Goal: Task Accomplishment & Management: Use online tool/utility

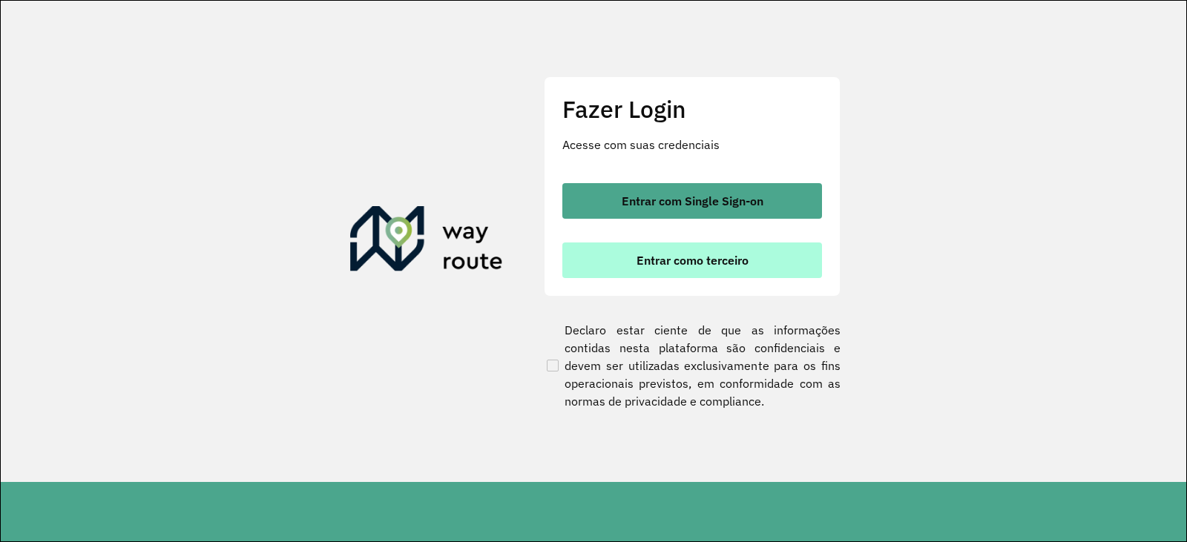
click at [662, 266] on span "Entrar como terceiro" at bounding box center [693, 261] width 112 height 12
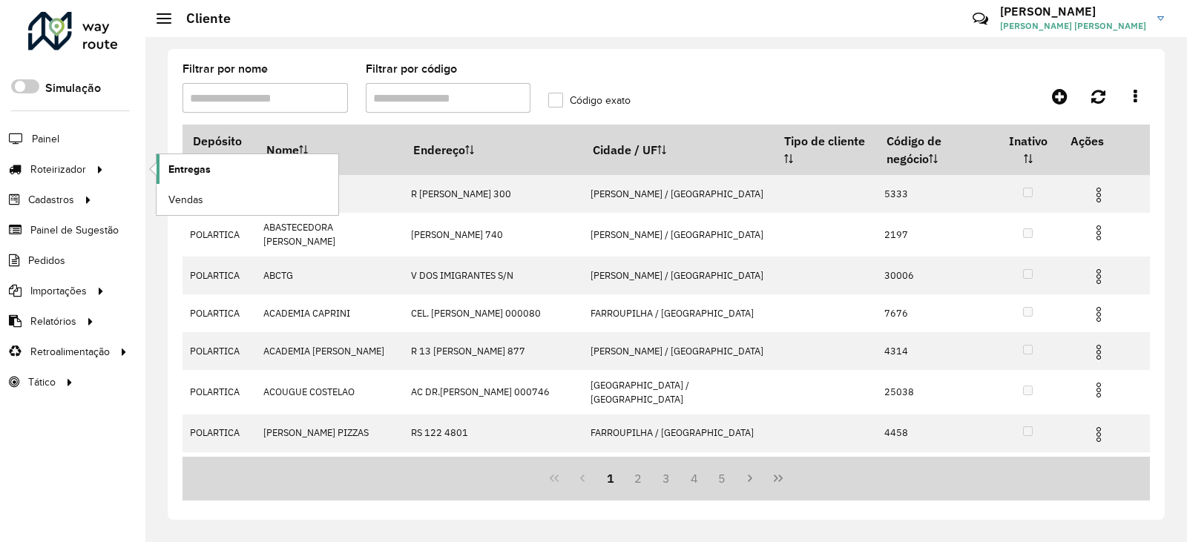
click at [205, 173] on span "Entregas" at bounding box center [189, 170] width 42 height 16
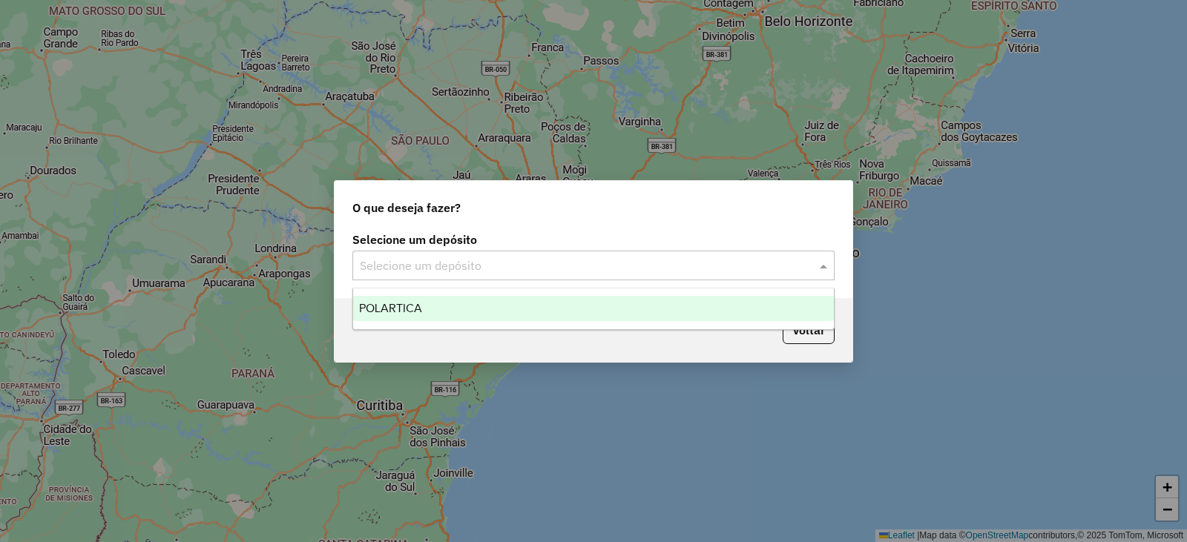
click at [623, 267] on input "text" at bounding box center [579, 267] width 438 height 18
click at [532, 316] on div "POLARTICA" at bounding box center [593, 308] width 481 height 25
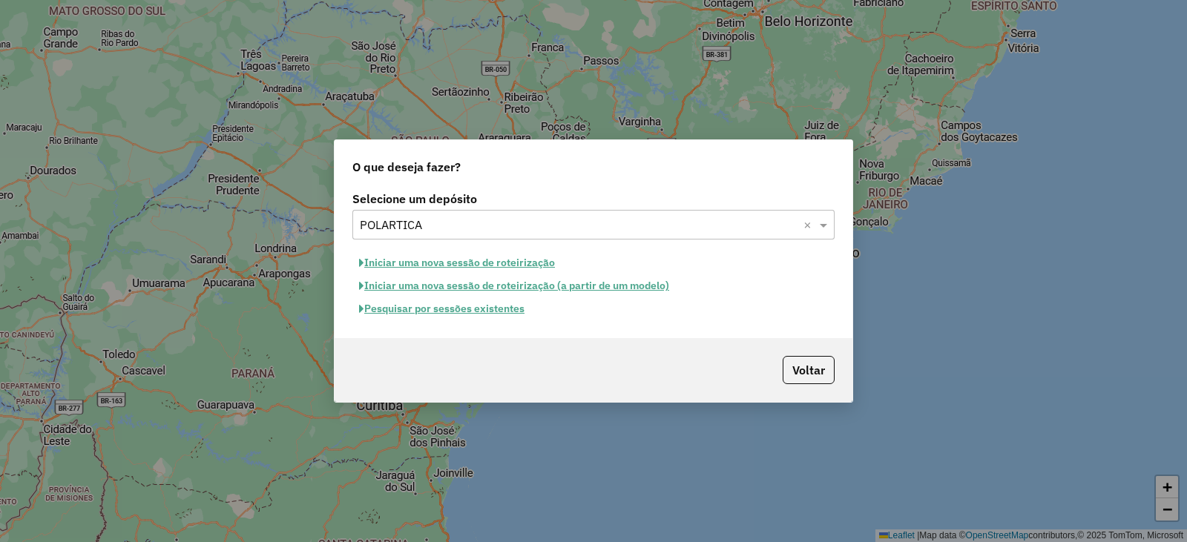
click at [469, 309] on button "Pesquisar por sessões existentes" at bounding box center [441, 309] width 179 height 23
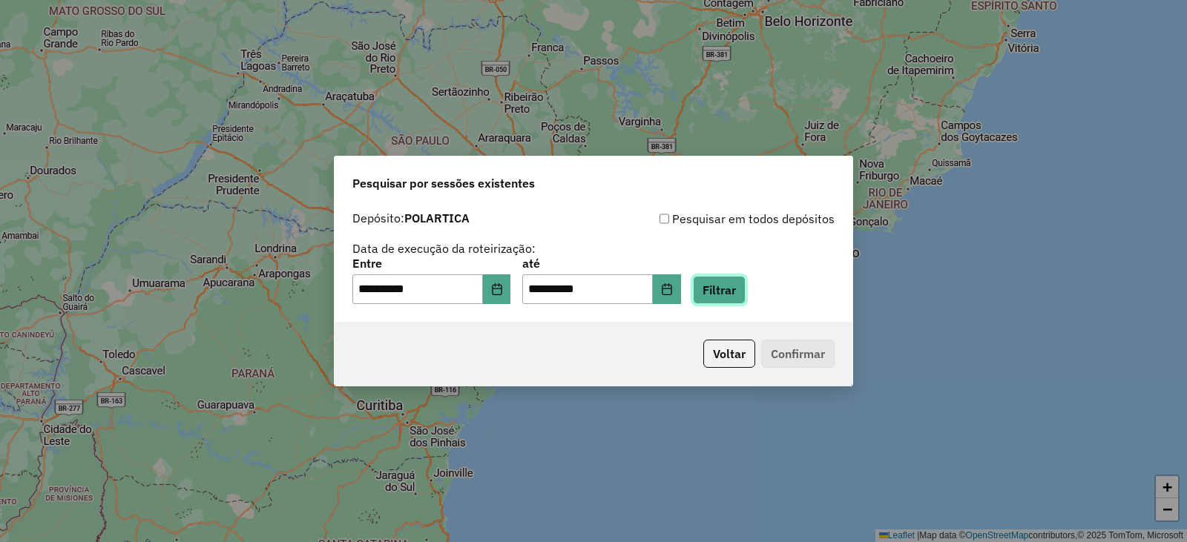
click at [744, 296] on button "Filtrar" at bounding box center [719, 290] width 53 height 28
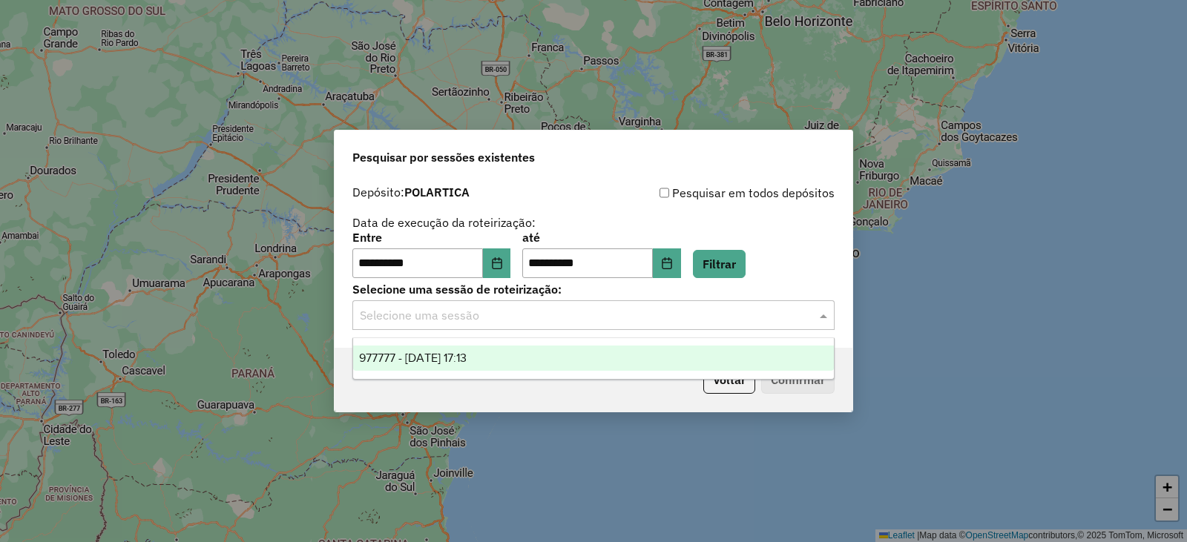
click at [457, 326] on div "Selecione uma sessão" at bounding box center [593, 316] width 482 height 30
click at [457, 359] on span "977777 - 12/08/2025 17:13" at bounding box center [413, 358] width 108 height 13
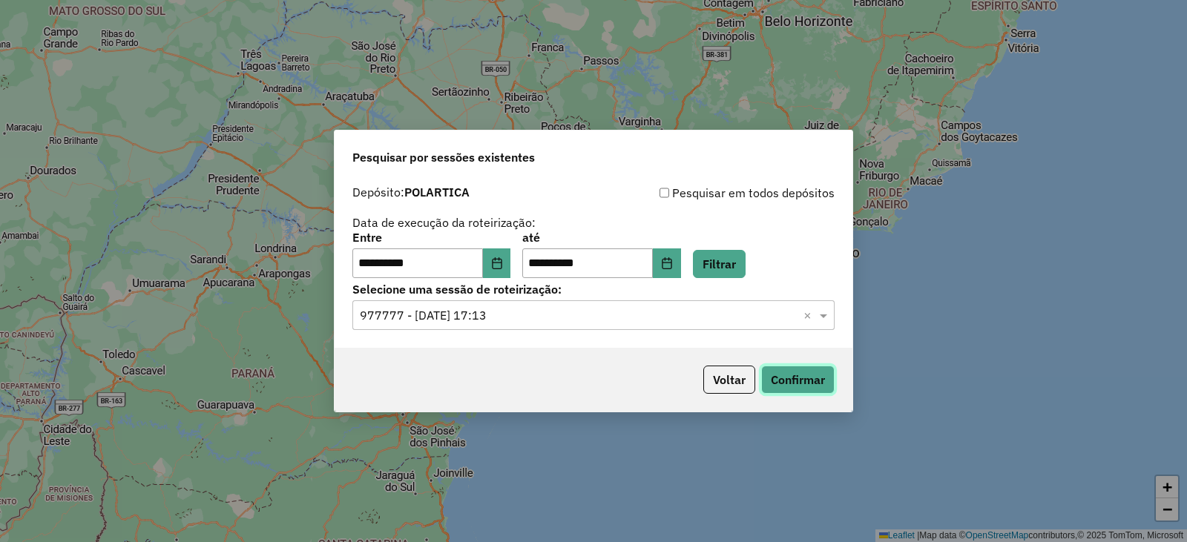
click at [797, 381] on button "Confirmar" at bounding box center [797, 380] width 73 height 28
click at [820, 384] on button "Confirmar" at bounding box center [797, 380] width 73 height 28
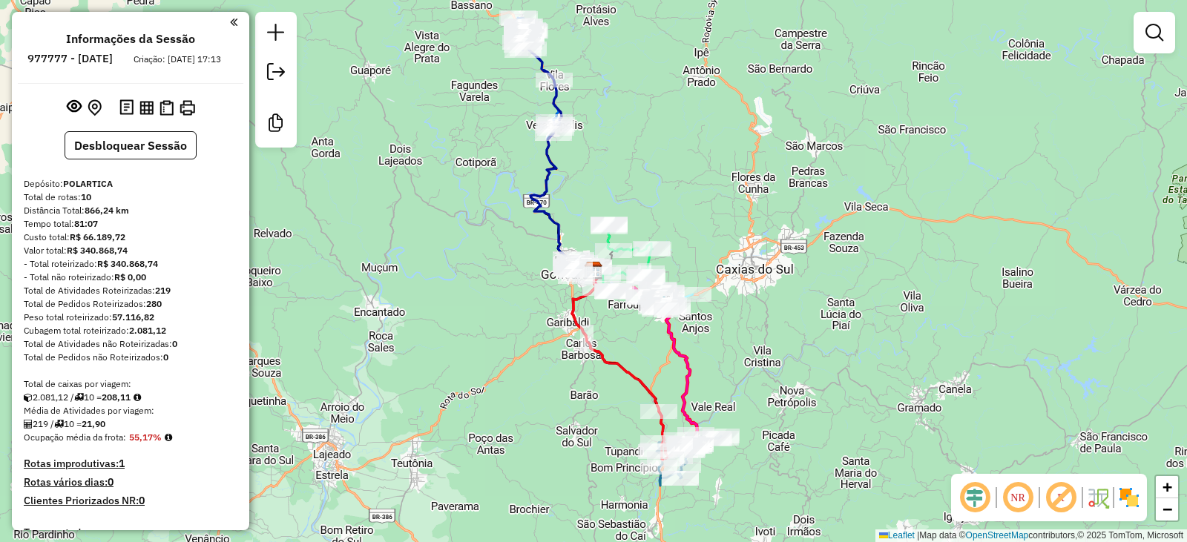
click at [230, 27] on em at bounding box center [233, 22] width 7 height 13
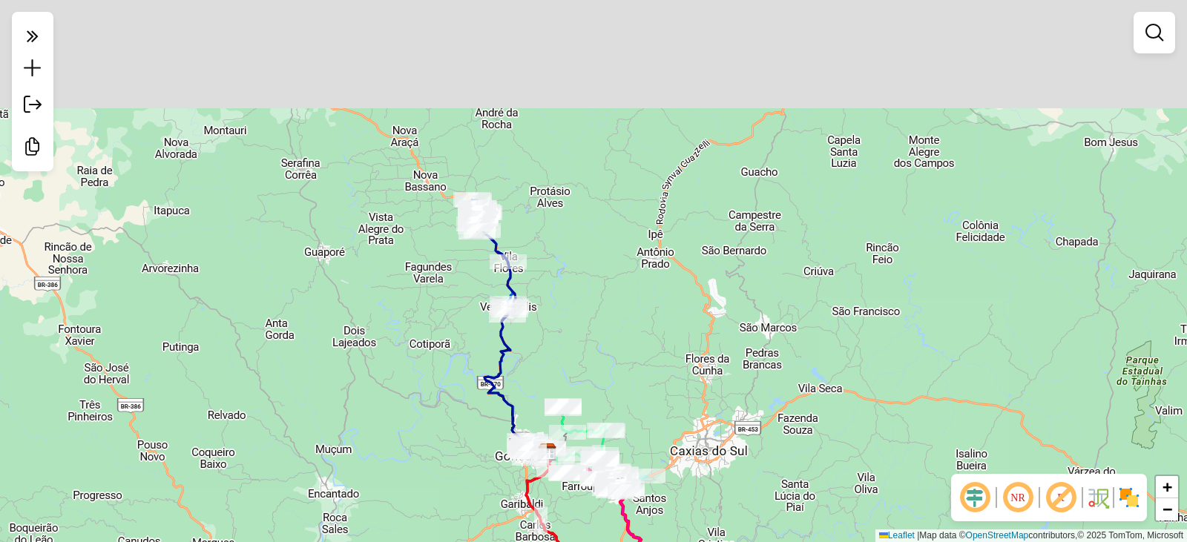
drag, startPoint x: 413, startPoint y: 259, endPoint x: 367, endPoint y: 441, distance: 187.5
click at [367, 441] on div "Janela de atendimento Grade de atendimento Capacidade Transportadoras Veículos …" at bounding box center [593, 271] width 1187 height 542
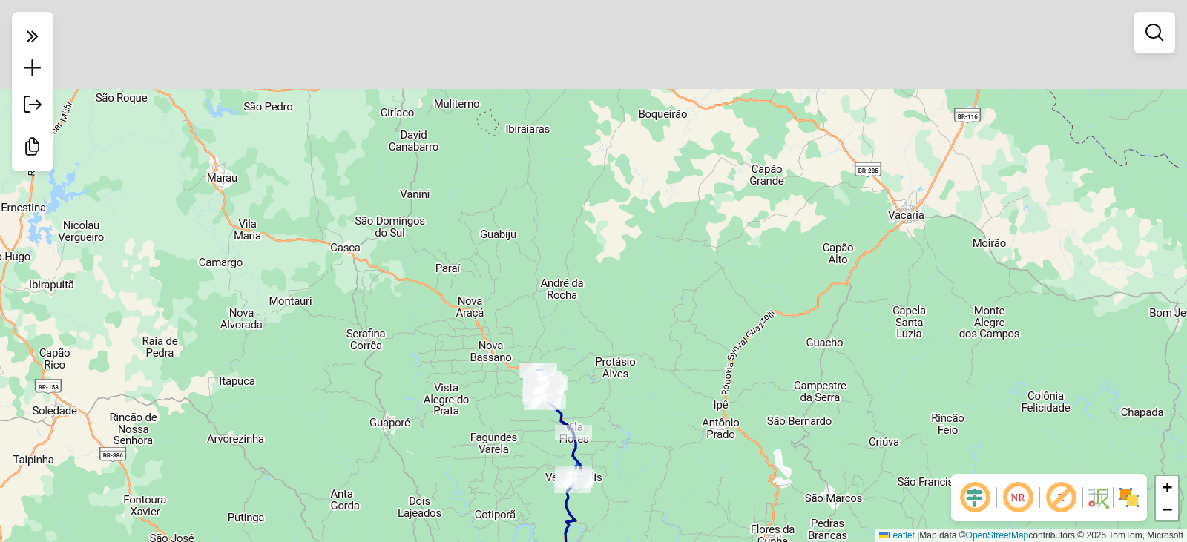
drag, startPoint x: 366, startPoint y: 241, endPoint x: 455, endPoint y: 456, distance: 232.2
click at [455, 456] on div "Janela de atendimento Grade de atendimento Capacidade Transportadoras Veículos …" at bounding box center [593, 271] width 1187 height 542
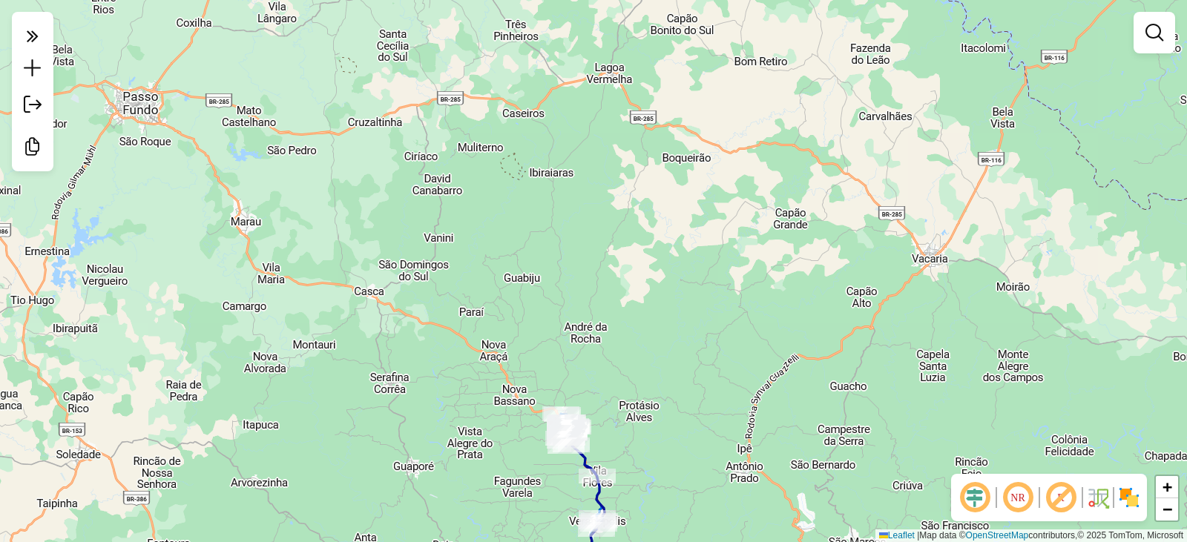
drag, startPoint x: 392, startPoint y: 341, endPoint x: 344, endPoint y: 91, distance: 255.4
click at [344, 91] on div "Janela de atendimento Grade de atendimento Capacidade Transportadoras Veículos …" at bounding box center [593, 271] width 1187 height 542
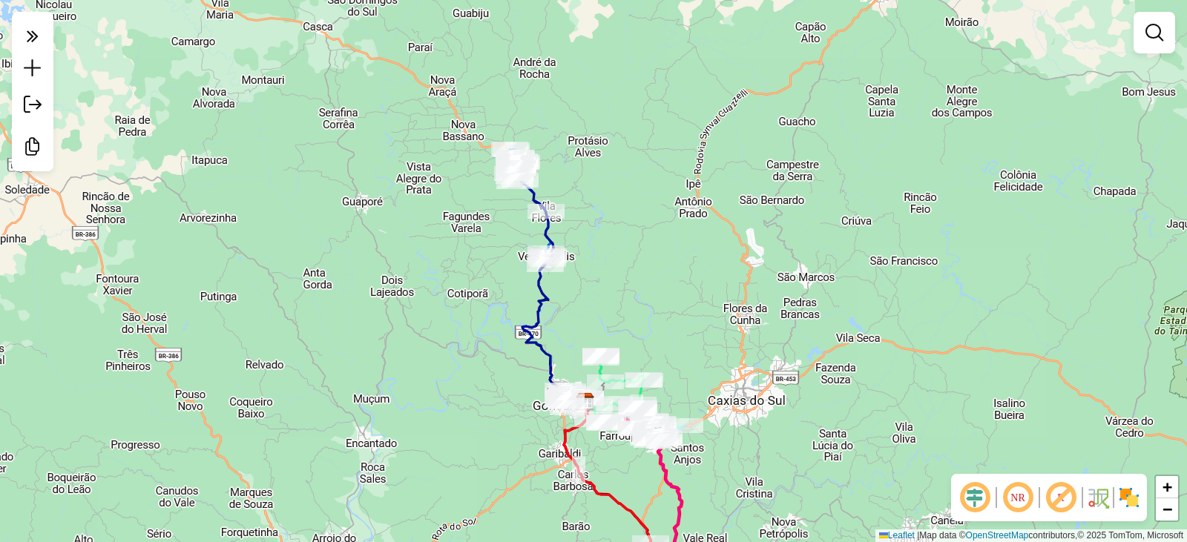
drag, startPoint x: 463, startPoint y: 362, endPoint x: 361, endPoint y: 237, distance: 160.9
click at [390, 273] on div "Janela de atendimento Grade de atendimento Capacidade Transportadoras Veículos …" at bounding box center [593, 271] width 1187 height 542
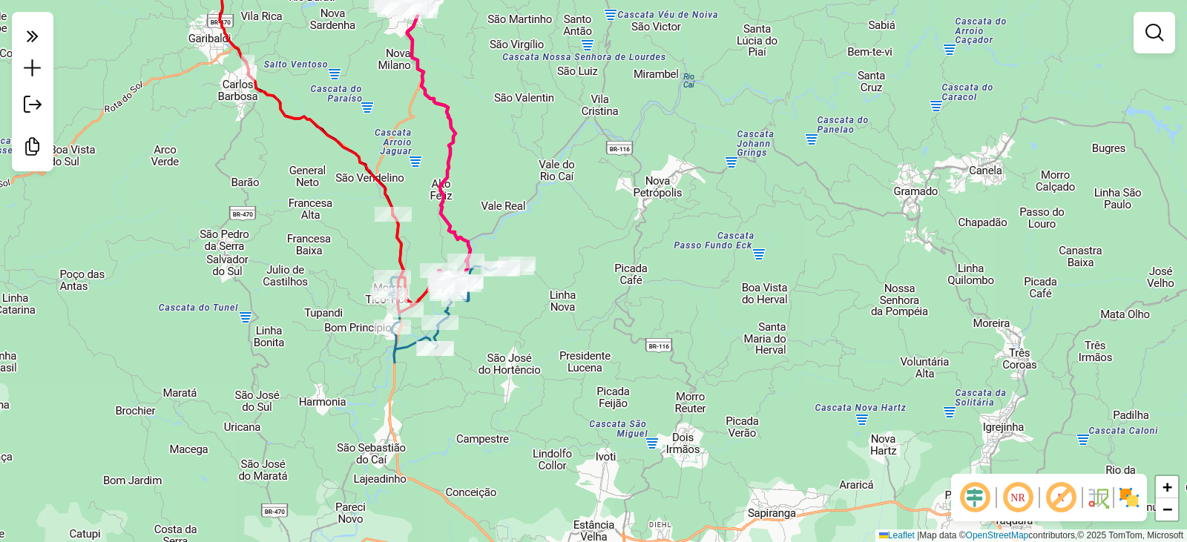
drag, startPoint x: 309, startPoint y: 119, endPoint x: 365, endPoint y: 385, distance: 271.6
click at [365, 313] on icon at bounding box center [336, 129] width 233 height 367
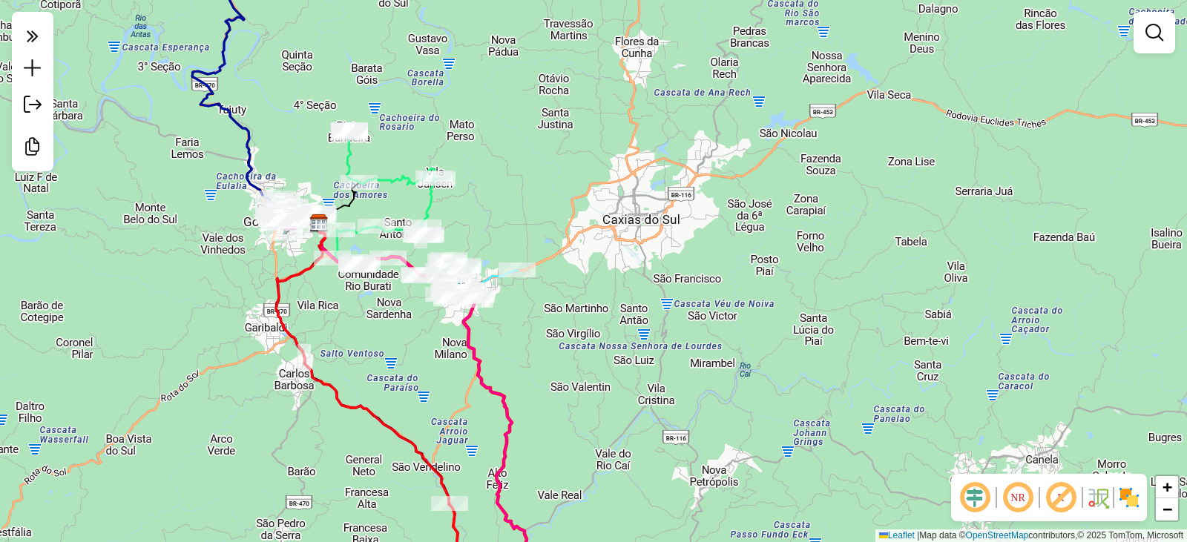
drag, startPoint x: 365, startPoint y: 314, endPoint x: 364, endPoint y: 409, distance: 95.0
click at [364, 409] on div "Janela de atendimento Grade de atendimento Capacidade Transportadoras Veículos …" at bounding box center [593, 271] width 1187 height 542
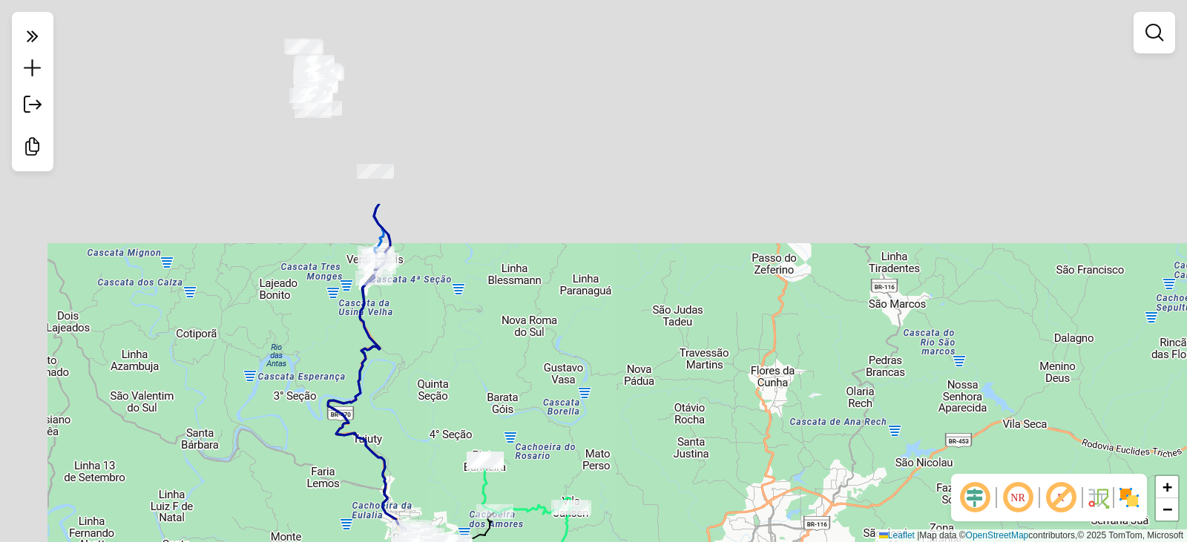
drag, startPoint x: 461, startPoint y: 148, endPoint x: 597, endPoint y: 403, distance: 289.2
click at [597, 403] on div "Janela de atendimento Grade de atendimento Capacidade Transportadoras Veículos …" at bounding box center [593, 271] width 1187 height 542
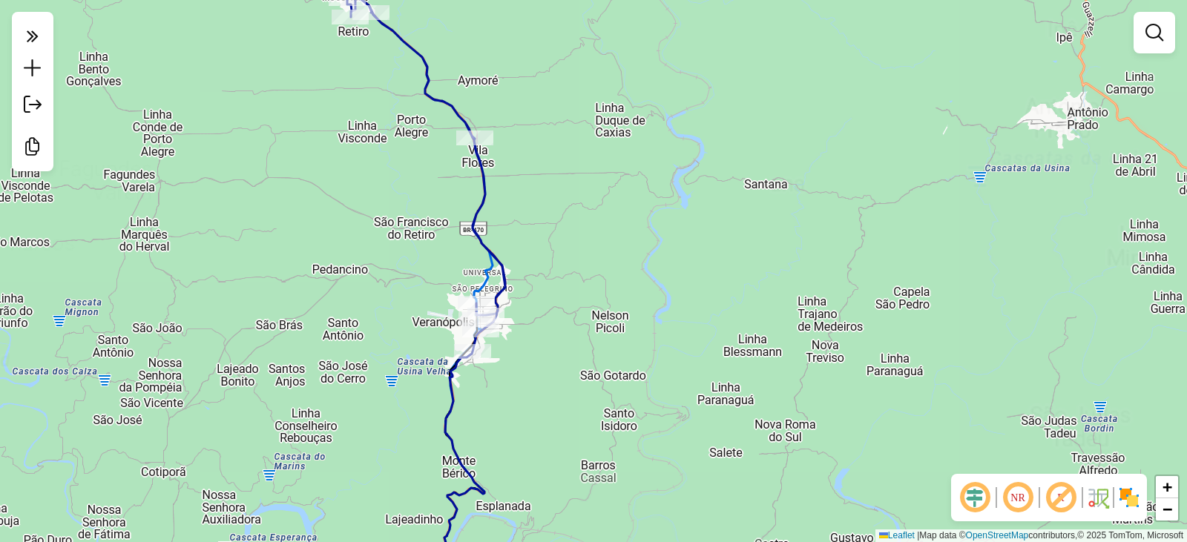
drag, startPoint x: 269, startPoint y: 174, endPoint x: 274, endPoint y: 416, distance: 242.0
click at [274, 413] on div "Janela de atendimento Grade de atendimento Capacidade Transportadoras Veículos …" at bounding box center [593, 271] width 1187 height 542
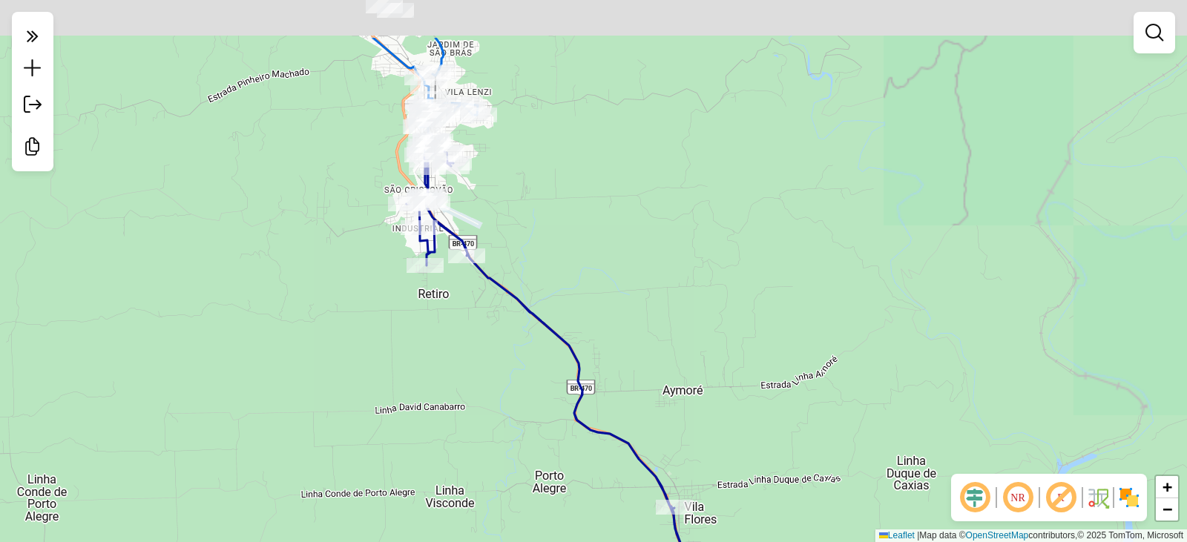
drag, startPoint x: 278, startPoint y: 341, endPoint x: 278, endPoint y: 456, distance: 115.0
click at [278, 456] on div "Janela de atendimento Grade de atendimento Capacidade Transportadoras Veículos …" at bounding box center [593, 271] width 1187 height 542
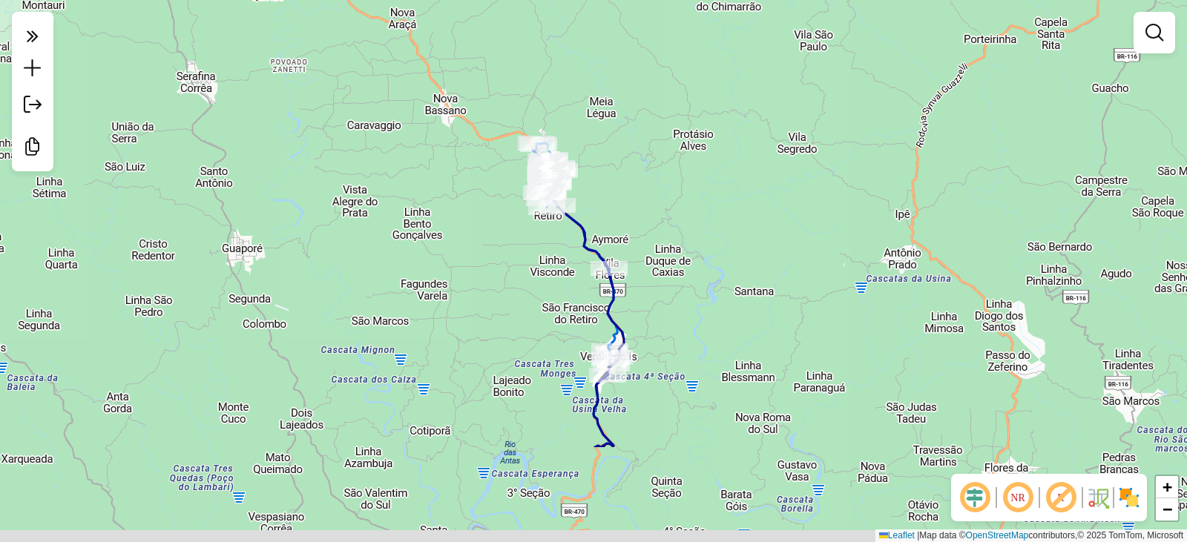
drag, startPoint x: 327, startPoint y: 222, endPoint x: 327, endPoint y: 168, distance: 54.2
click at [327, 174] on div "Janela de atendimento Grade de atendimento Capacidade Transportadoras Veículos …" at bounding box center [593, 271] width 1187 height 542
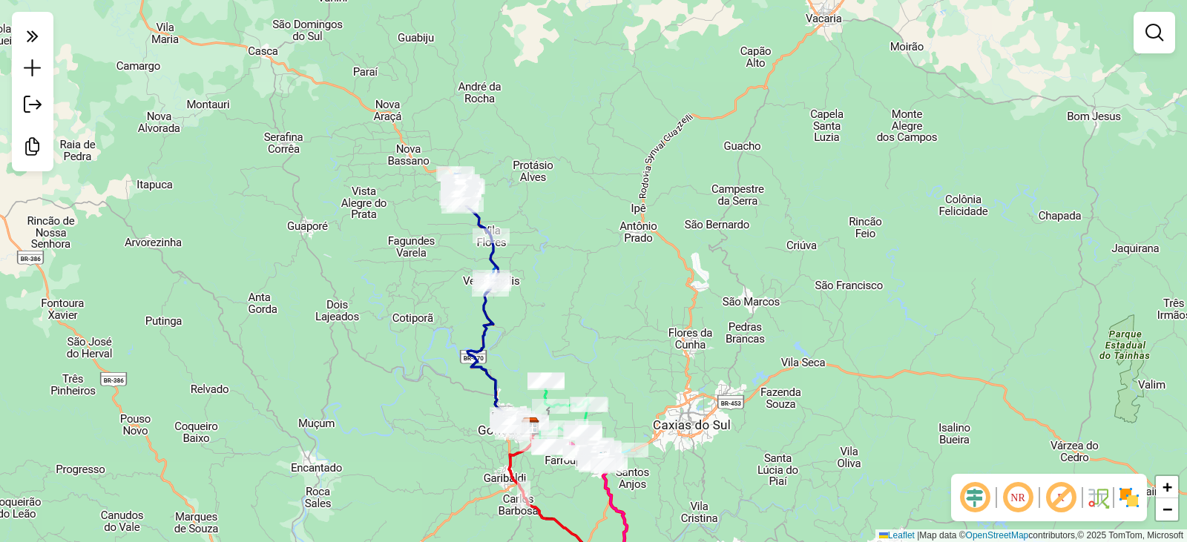
drag, startPoint x: 699, startPoint y: 376, endPoint x: 663, endPoint y: 279, distance: 103.1
click at [670, 295] on div "Janela de atendimento Grade de atendimento Capacidade Transportadoras Veículos …" at bounding box center [593, 271] width 1187 height 542
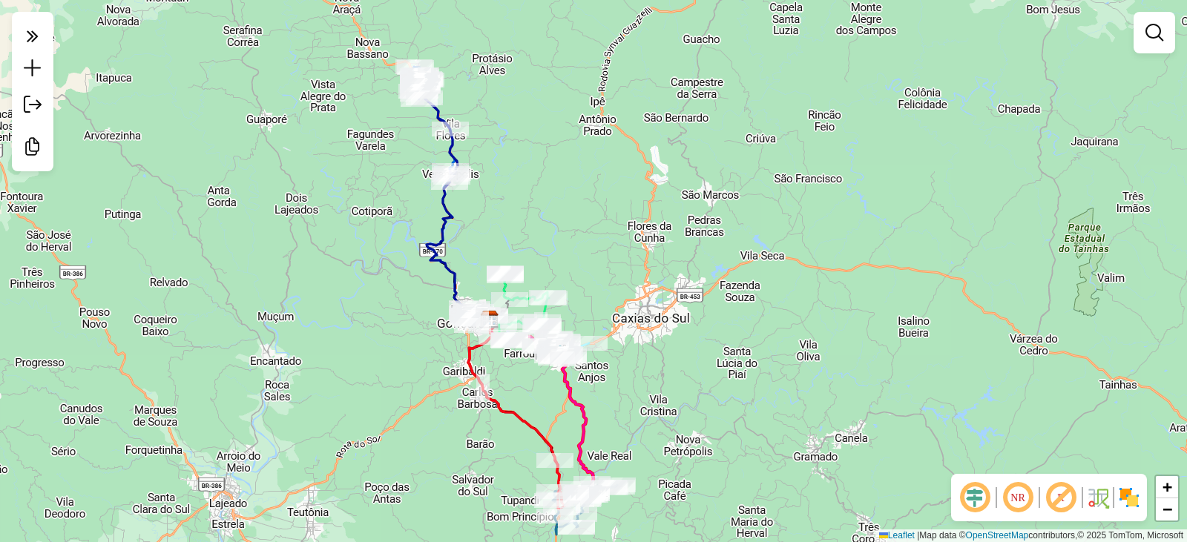
drag, startPoint x: 715, startPoint y: 399, endPoint x: 692, endPoint y: 305, distance: 97.0
click at [693, 314] on div "Janela de atendimento Grade de atendimento Capacidade Transportadoras Veículos …" at bounding box center [593, 271] width 1187 height 542
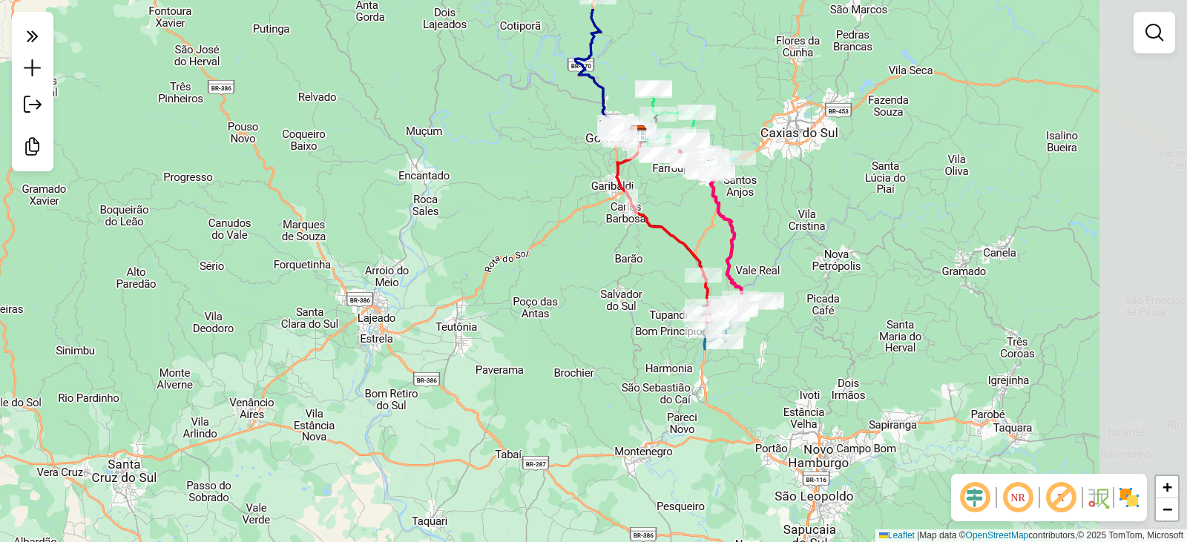
drag, startPoint x: 567, startPoint y: 334, endPoint x: 260, endPoint y: 379, distance: 310.5
click at [260, 379] on div "Janela de atendimento Grade de atendimento Capacidade Transportadoras Veículos …" at bounding box center [593, 271] width 1187 height 542
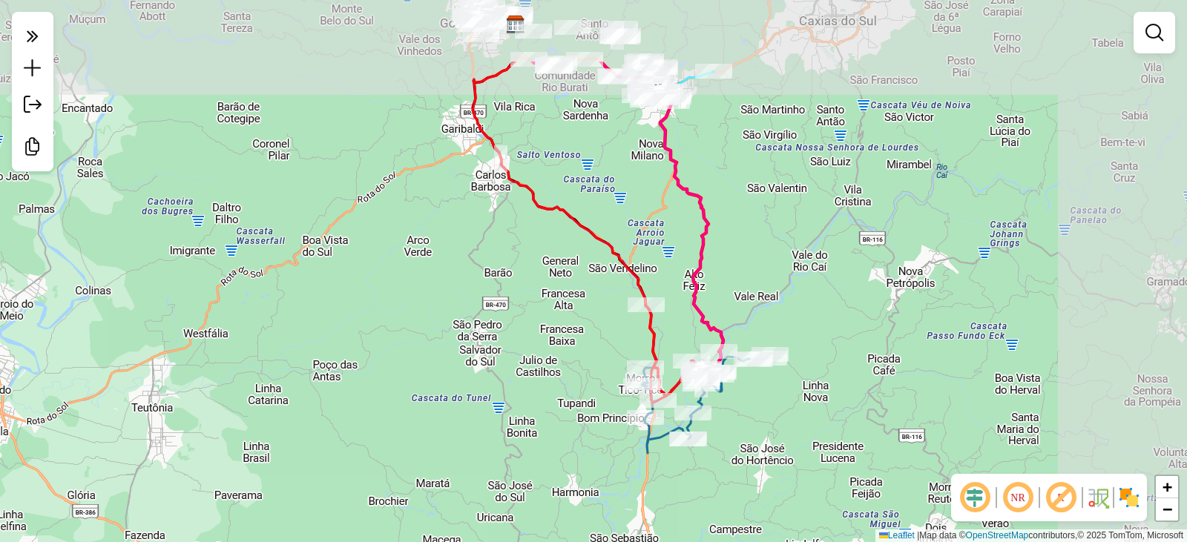
drag, startPoint x: 473, startPoint y: 309, endPoint x: 358, endPoint y: 405, distance: 150.7
click at [358, 405] on div "Janela de atendimento Grade de atendimento Capacidade Transportadoras Veículos …" at bounding box center [593, 271] width 1187 height 542
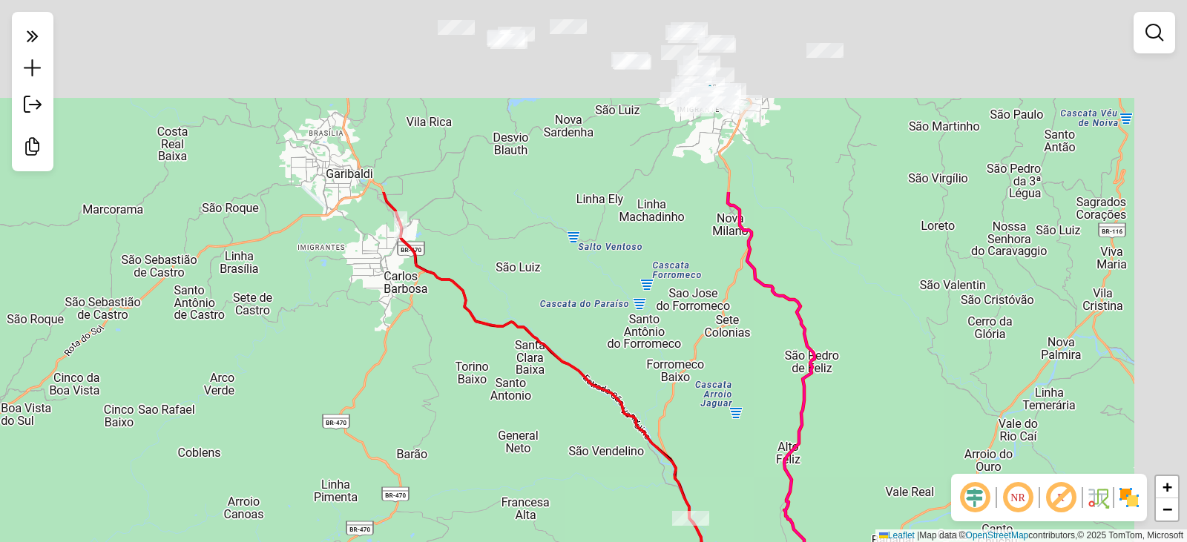
drag, startPoint x: 465, startPoint y: 201, endPoint x: 252, endPoint y: 447, distance: 325.7
click at [252, 447] on div "Janela de atendimento Grade de atendimento Capacidade Transportadoras Veículos …" at bounding box center [593, 271] width 1187 height 542
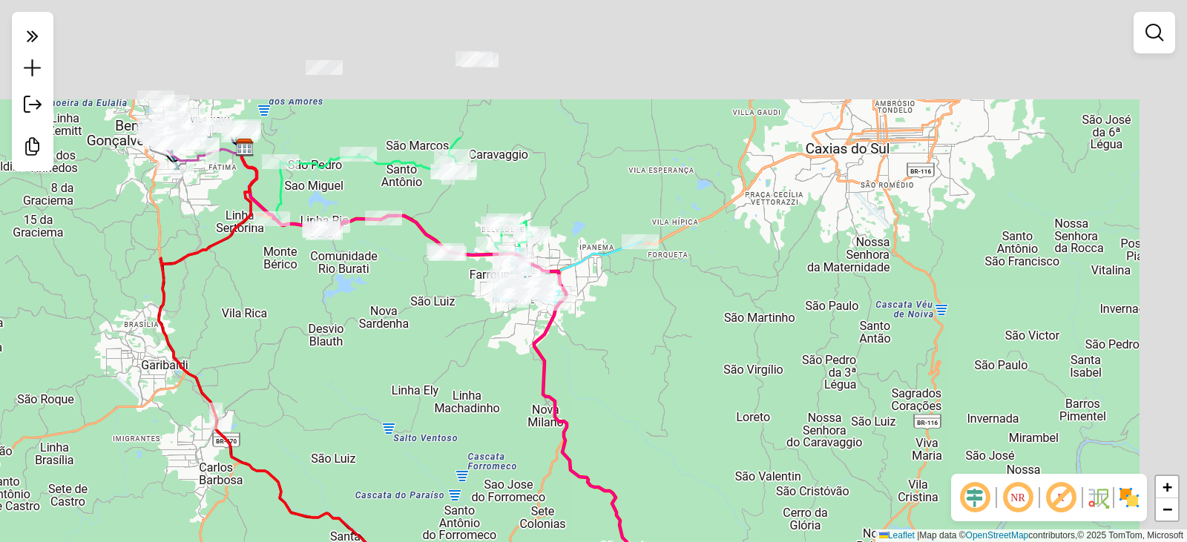
drag, startPoint x: 496, startPoint y: 164, endPoint x: 311, endPoint y: 356, distance: 267.1
click at [311, 356] on div "Janela de atendimento Grade de atendimento Capacidade Transportadoras Veículos …" at bounding box center [593, 271] width 1187 height 542
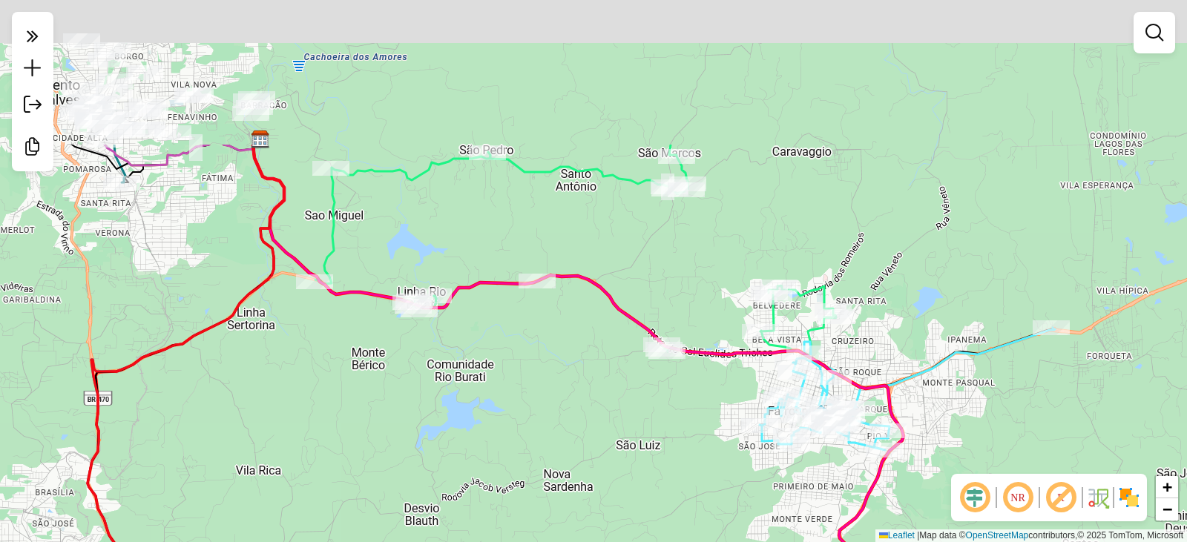
drag, startPoint x: 289, startPoint y: 253, endPoint x: 373, endPoint y: 452, distance: 215.6
click at [373, 452] on div "Janela de atendimento Grade de atendimento Capacidade Transportadoras Veículos …" at bounding box center [593, 271] width 1187 height 542
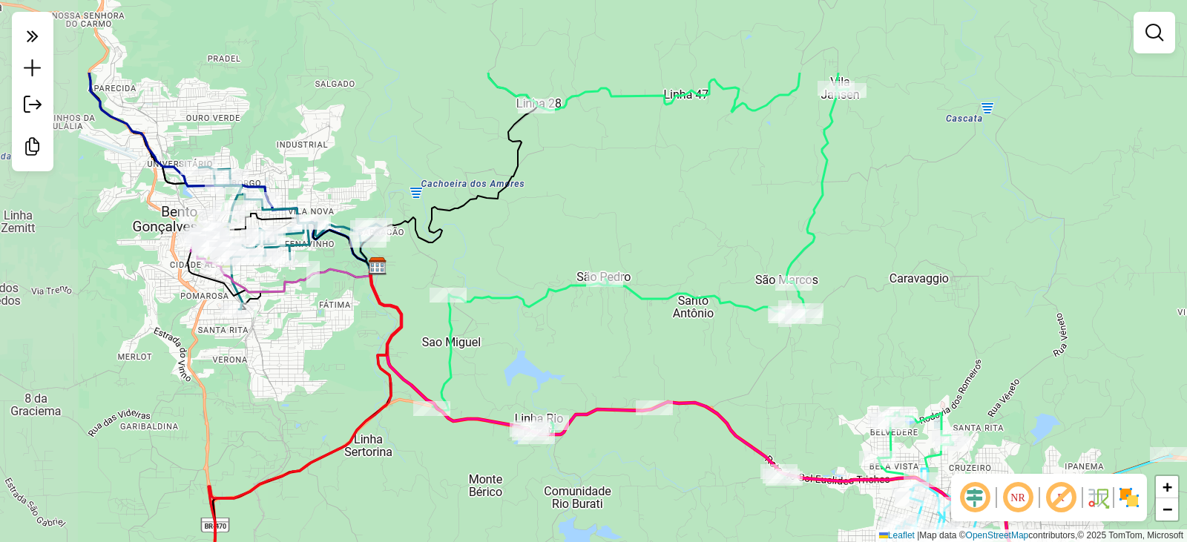
drag, startPoint x: 224, startPoint y: 239, endPoint x: 341, endPoint y: 366, distance: 172.8
click at [341, 366] on div "Janela de atendimento Grade de atendimento Capacidade Transportadoras Veículos …" at bounding box center [593, 271] width 1187 height 542
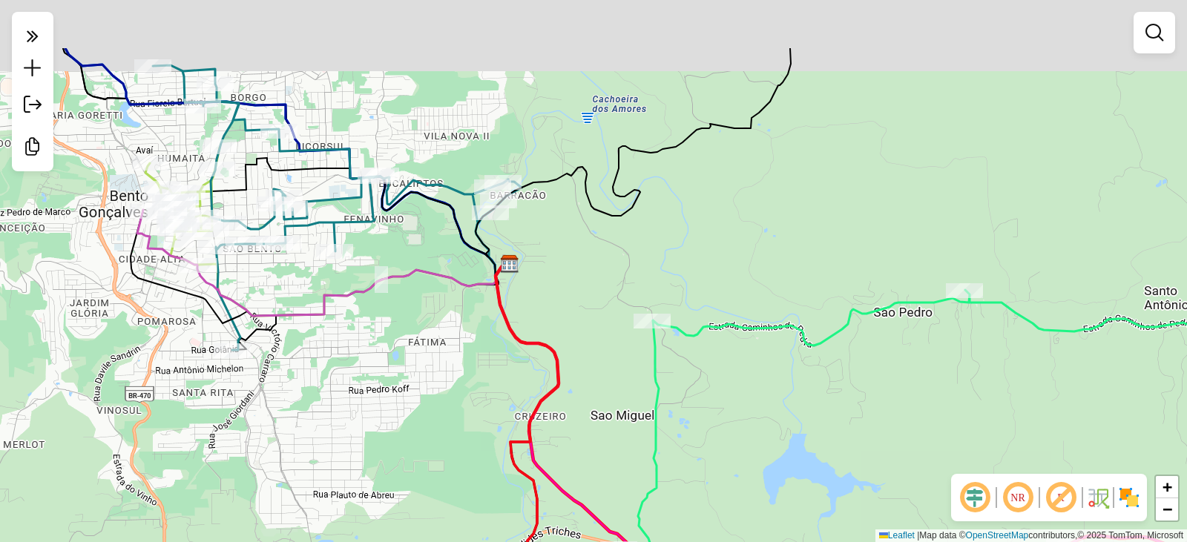
drag, startPoint x: 293, startPoint y: 280, endPoint x: 344, endPoint y: 437, distance: 165.2
click at [344, 437] on div "Janela de atendimento Grade de atendimento Capacidade Transportadoras Veículos …" at bounding box center [593, 271] width 1187 height 542
